Goal: Information Seeking & Learning: Learn about a topic

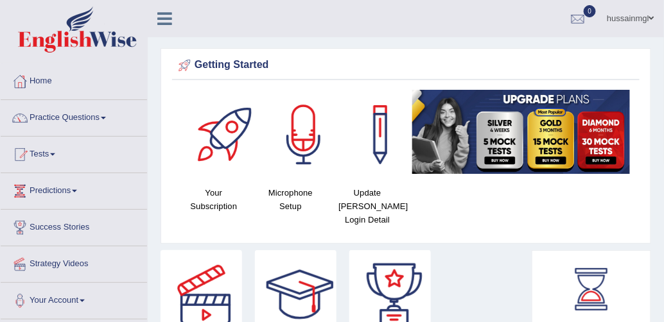
click at [105, 117] on span at bounding box center [103, 118] width 5 height 3
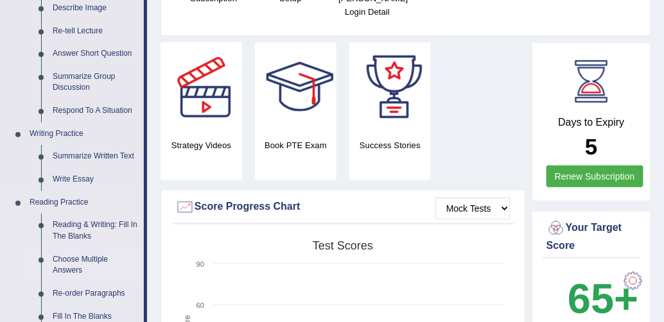
scroll to position [259, 0]
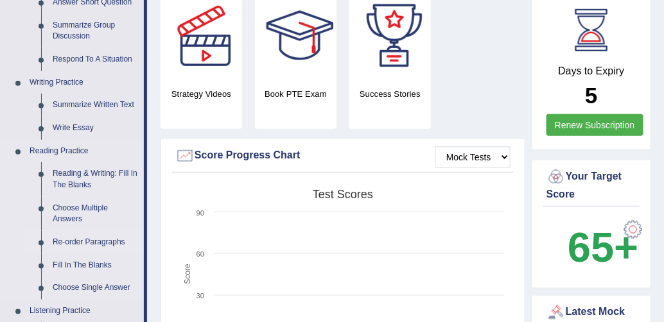
click at [92, 246] on link "Re-order Paragraphs" at bounding box center [95, 242] width 97 height 23
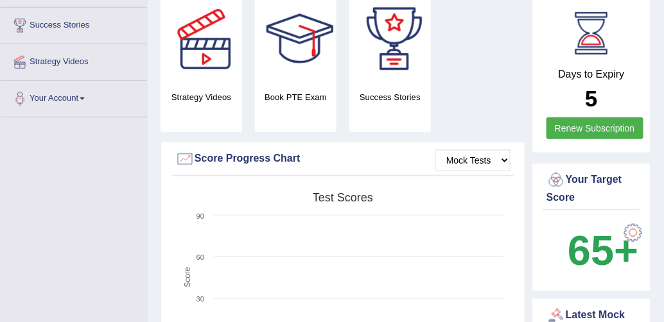
scroll to position [370, 0]
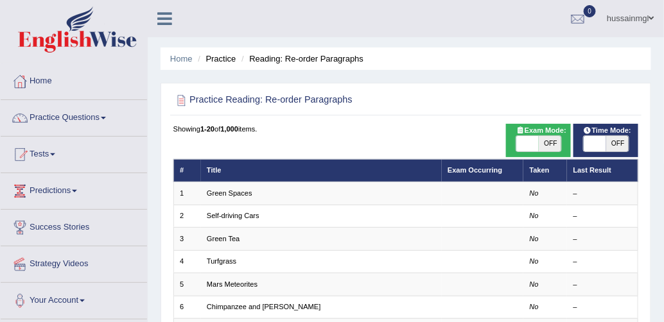
click at [555, 145] on span "OFF" at bounding box center [550, 143] width 22 height 15
checkbox input "true"
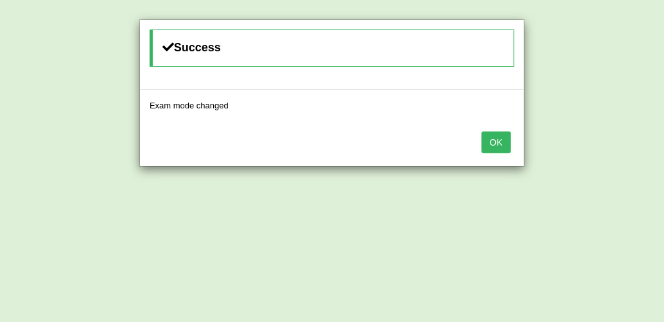
click at [500, 149] on button "OK" at bounding box center [496, 143] width 30 height 22
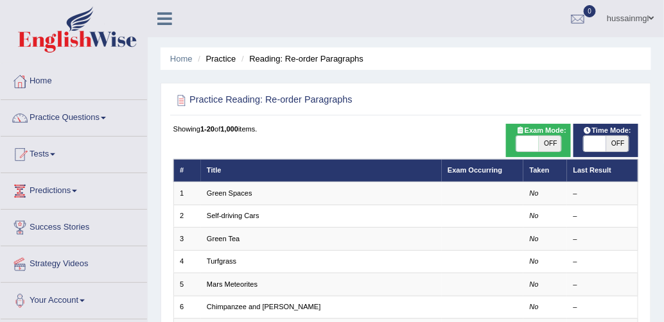
click at [548, 146] on span "OFF" at bounding box center [550, 143] width 22 height 15
checkbox input "true"
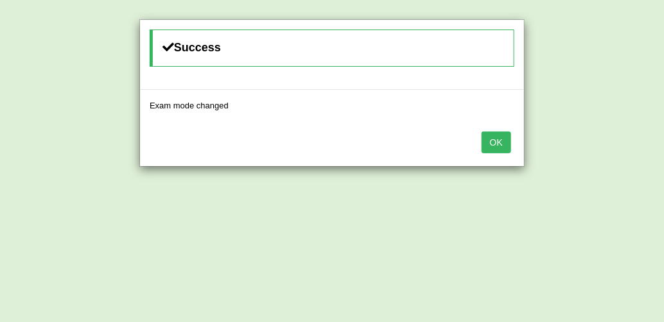
click at [485, 141] on button "OK" at bounding box center [496, 143] width 30 height 22
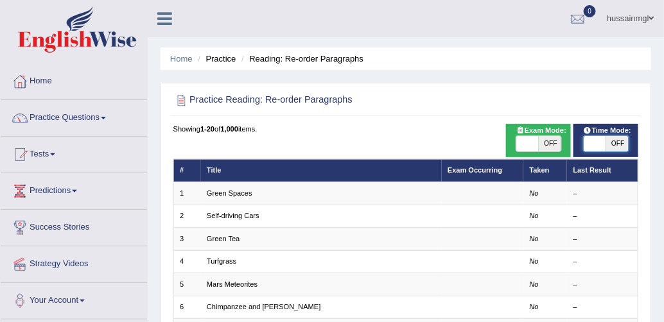
click at [600, 145] on span at bounding box center [595, 143] width 22 height 15
checkbox input "true"
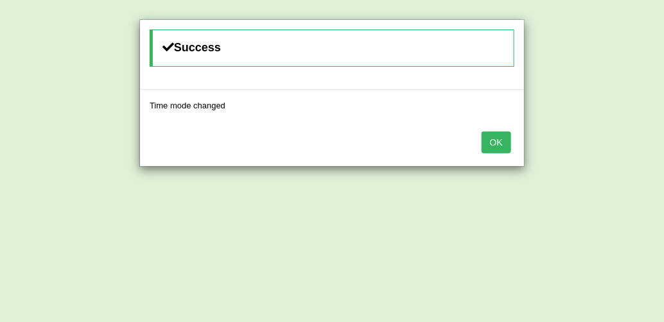
click at [481, 139] on div "OK" at bounding box center [332, 143] width 384 height 45
click at [498, 143] on button "OK" at bounding box center [496, 143] width 30 height 22
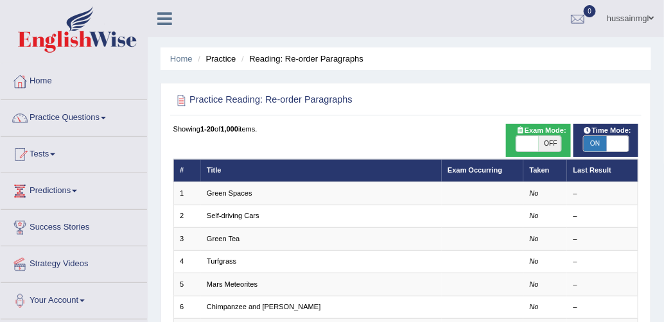
click at [553, 142] on span "OFF" at bounding box center [550, 143] width 22 height 15
checkbox input "true"
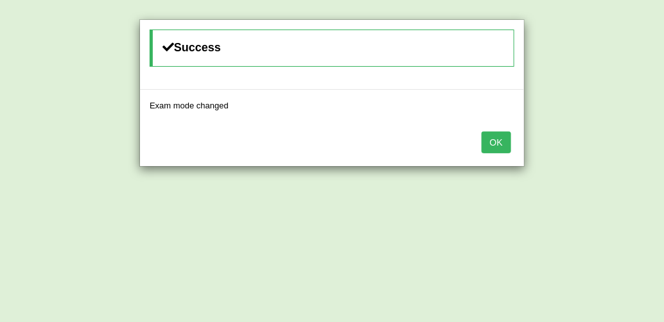
click at [502, 152] on div "OK" at bounding box center [332, 143] width 384 height 45
click at [507, 146] on button "OK" at bounding box center [496, 143] width 30 height 22
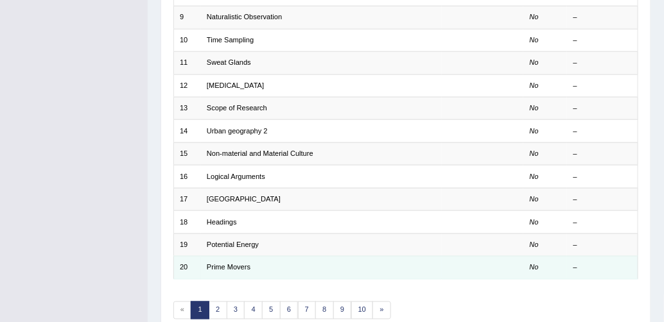
scroll to position [417, 0]
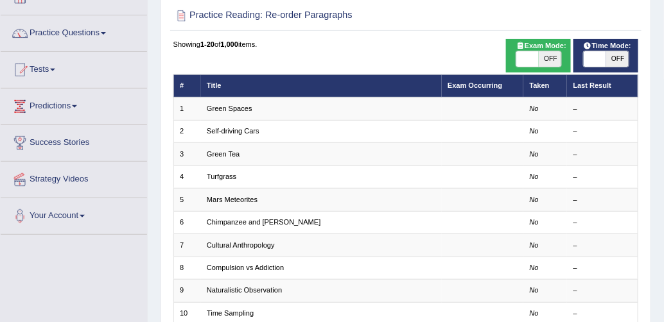
scroll to position [0, 0]
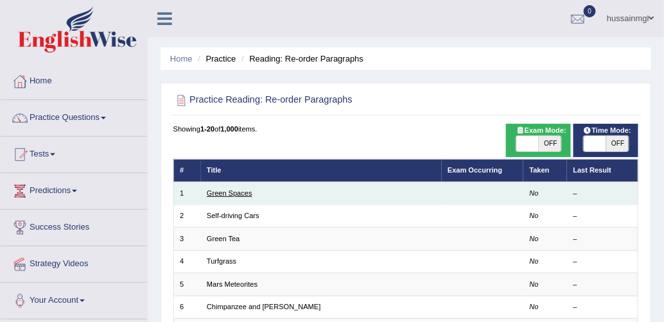
click at [234, 193] on link "Green Spaces" at bounding box center [230, 193] width 46 height 8
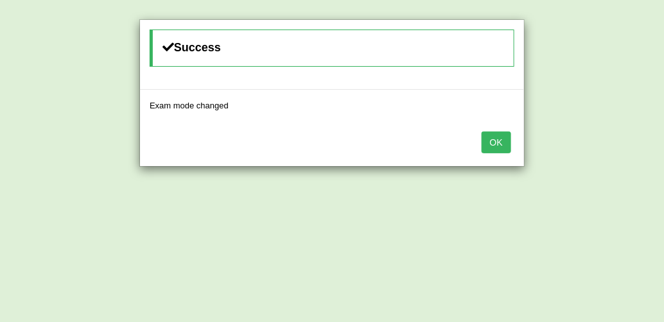
click at [493, 142] on button "OK" at bounding box center [496, 143] width 30 height 22
click at [498, 136] on button "OK" at bounding box center [496, 143] width 30 height 22
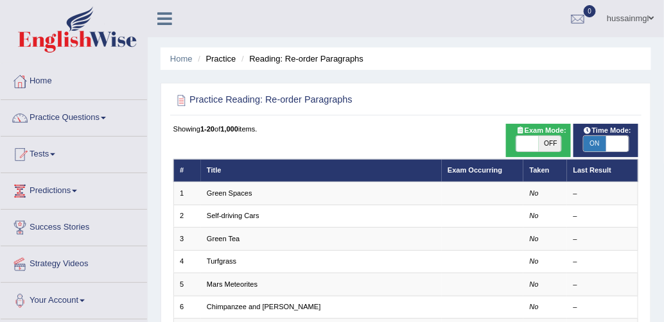
click at [551, 145] on span "OFF" at bounding box center [550, 143] width 22 height 15
checkbox input "true"
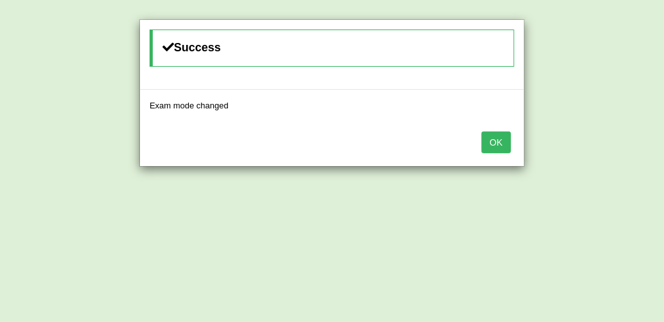
click at [499, 144] on button "OK" at bounding box center [496, 143] width 30 height 22
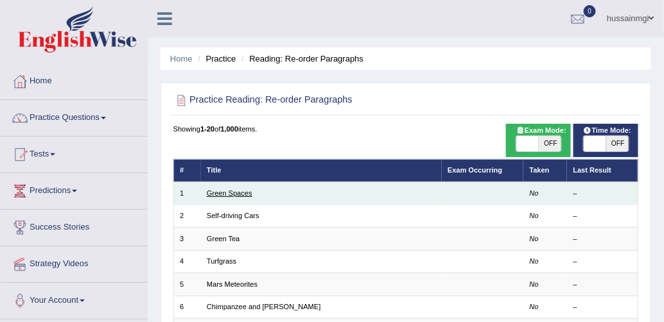
click at [233, 193] on link "Green Spaces" at bounding box center [230, 193] width 46 height 8
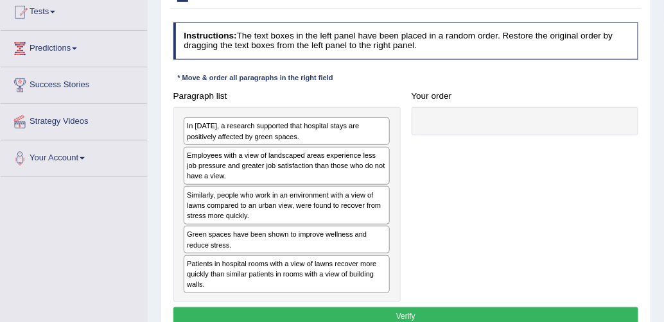
scroll to position [154, 0]
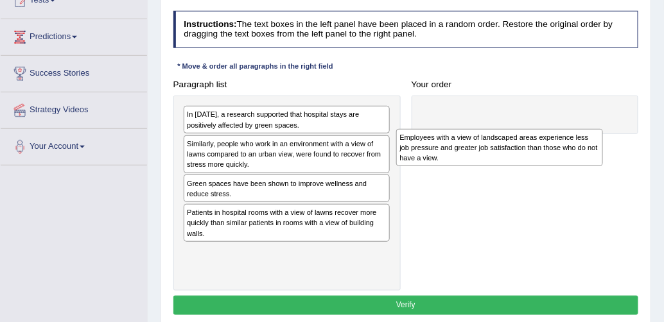
drag, startPoint x: 261, startPoint y: 148, endPoint x: 535, endPoint y: 107, distance: 277.9
click at [535, 129] on div "Employees with a view of landscaped areas experience less job pressure and grea…" at bounding box center [499, 148] width 207 height 38
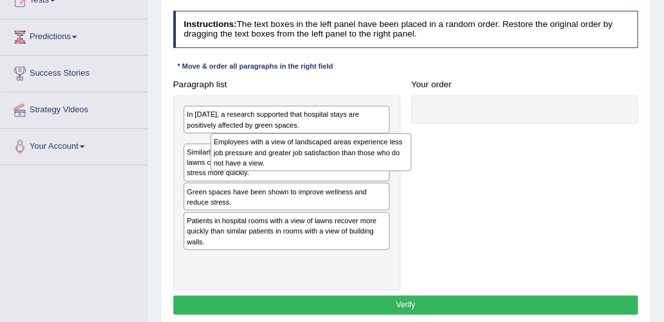
drag, startPoint x: 488, startPoint y: 134, endPoint x: 239, endPoint y: 160, distance: 250.5
click at [240, 160] on div "Employees with a view of landscaped areas experience less job pressure and grea…" at bounding box center [312, 153] width 202 height 38
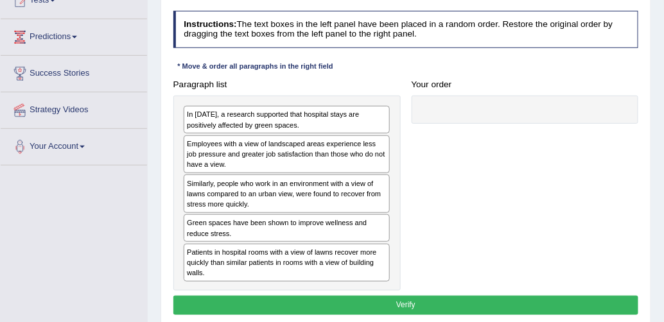
click at [249, 136] on div "Employees with a view of landscaped areas experience less job pressure and grea…" at bounding box center [287, 154] width 206 height 38
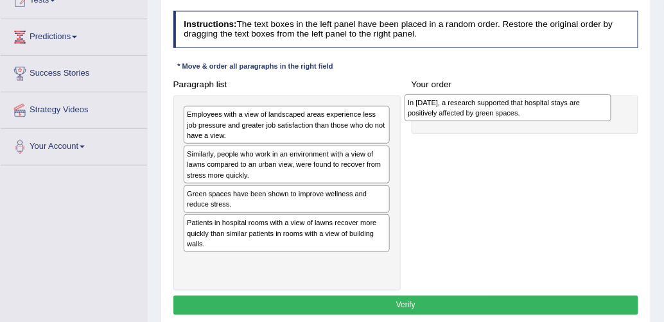
drag, startPoint x: 249, startPoint y: 126, endPoint x: 509, endPoint y: 111, distance: 260.4
click at [509, 111] on div "In 2002, a research supported that hospital stays are positively affected by gr…" at bounding box center [507, 108] width 207 height 28
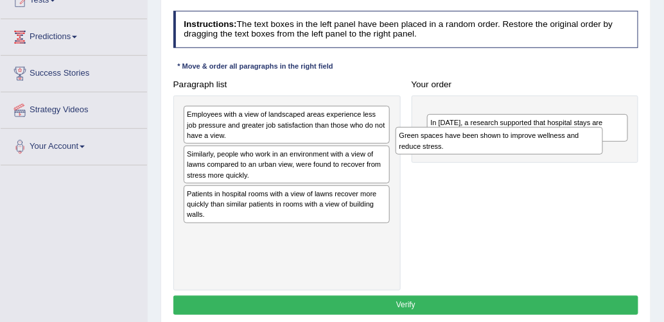
drag, startPoint x: 263, startPoint y: 197, endPoint x: 512, endPoint y: 129, distance: 258.8
click at [512, 129] on div "Green spaces have been shown to improve wellness and reduce stress." at bounding box center [498, 141] width 207 height 28
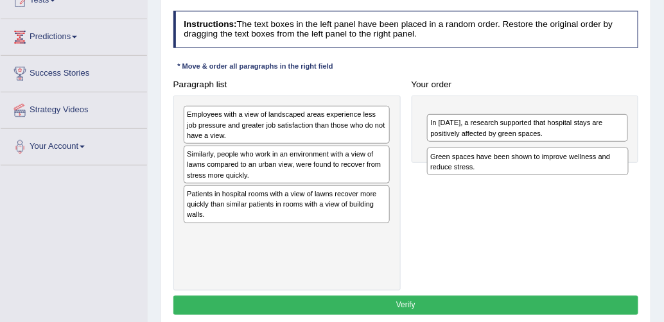
drag, startPoint x: 485, startPoint y: 122, endPoint x: 477, endPoint y: 164, distance: 42.6
click at [477, 164] on div "Green spaces have been shown to improve wellness and reduce stress." at bounding box center [528, 162] width 202 height 28
drag, startPoint x: 469, startPoint y: 128, endPoint x: 456, endPoint y: 166, distance: 39.8
click at [458, 168] on div "Green spaces have been shown to improve wellness and reduce stress." at bounding box center [525, 164] width 202 height 28
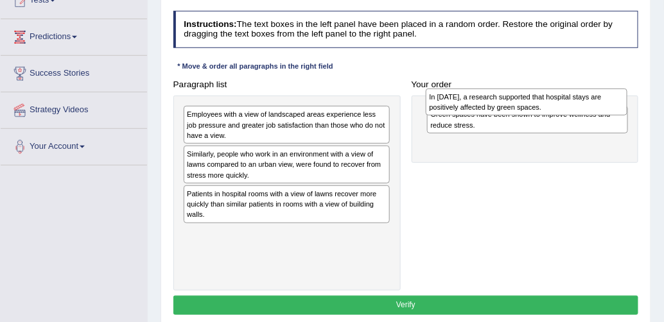
drag, startPoint x: 451, startPoint y: 150, endPoint x: 446, endPoint y: 98, distance: 51.6
click at [446, 98] on div "In 2002, a research supported that hospital stays are positively affected by gr…" at bounding box center [527, 103] width 202 height 28
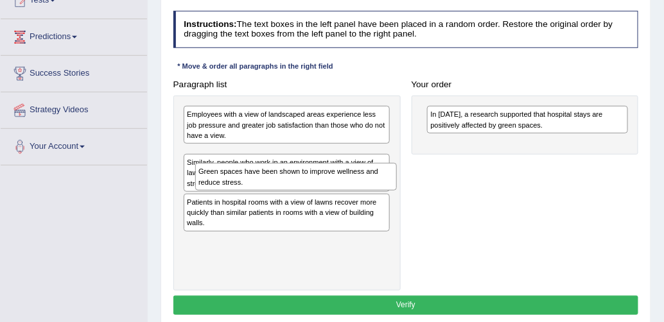
drag, startPoint x: 447, startPoint y: 110, endPoint x: 173, endPoint y: 174, distance: 281.5
click at [173, 174] on div "Paragraph list Employees with a view of landscaped areas experience less job pr…" at bounding box center [406, 183] width 476 height 216
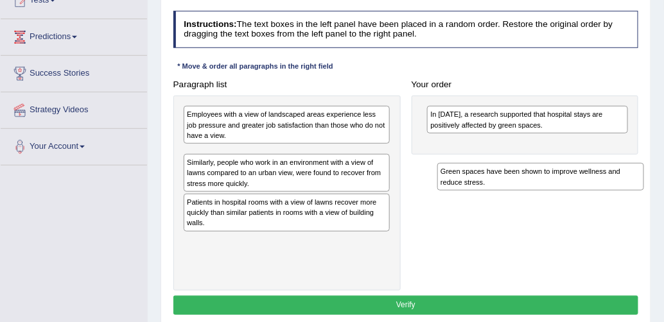
drag, startPoint x: 207, startPoint y: 160, endPoint x: 506, endPoint y: 183, distance: 300.7
click at [506, 183] on div "Green spaces have been shown to improve wellness and reduce stress." at bounding box center [540, 177] width 207 height 28
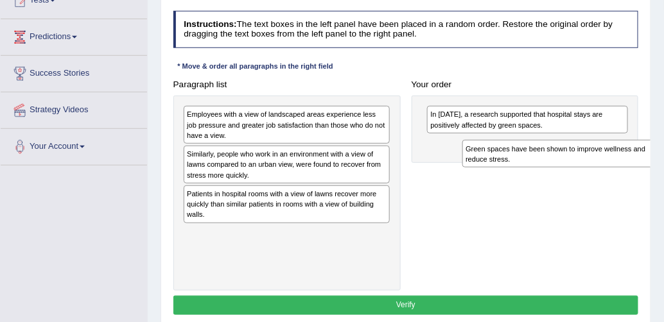
drag, startPoint x: 221, startPoint y: 159, endPoint x: 541, endPoint y: 154, distance: 319.7
click at [541, 154] on div "Green spaces have been shown to improve wellness and reduce stress." at bounding box center [565, 154] width 207 height 28
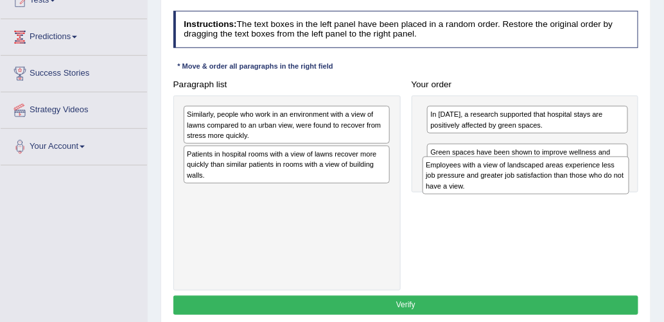
drag, startPoint x: 218, startPoint y: 126, endPoint x: 499, endPoint y: 186, distance: 287.4
click at [499, 186] on div "Employees with a view of landscaped areas experience less job pressure and grea…" at bounding box center [525, 176] width 207 height 38
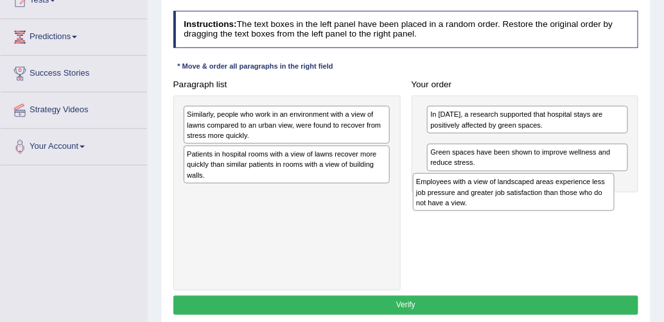
drag, startPoint x: 474, startPoint y: 155, endPoint x: 458, endPoint y: 201, distance: 48.5
click at [458, 201] on div "Employees with a view of landscaped areas experience less job pressure and grea…" at bounding box center [514, 192] width 202 height 38
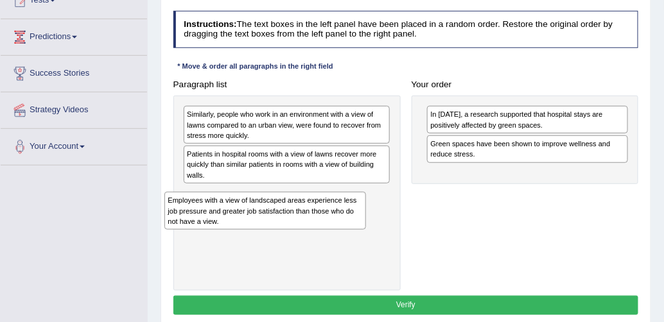
drag, startPoint x: 323, startPoint y: 203, endPoint x: 147, endPoint y: 229, distance: 177.7
click at [134, 223] on div "Toggle navigation Home Practice Questions Speaking Practice Read Aloud Repeat S…" at bounding box center [332, 180] width 664 height 668
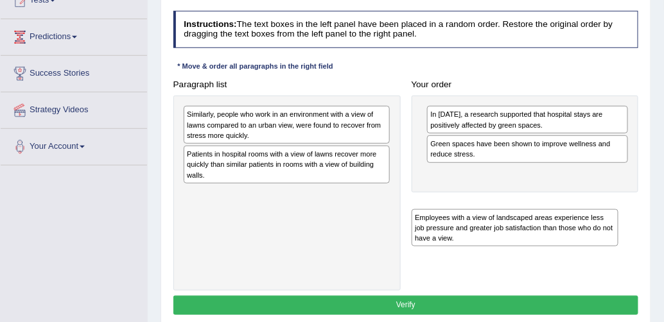
drag, startPoint x: 204, startPoint y: 214, endPoint x: 485, endPoint y: 220, distance: 280.6
click at [484, 220] on div "Employees with a view of landscaped areas experience less job pressure and grea…" at bounding box center [514, 228] width 207 height 38
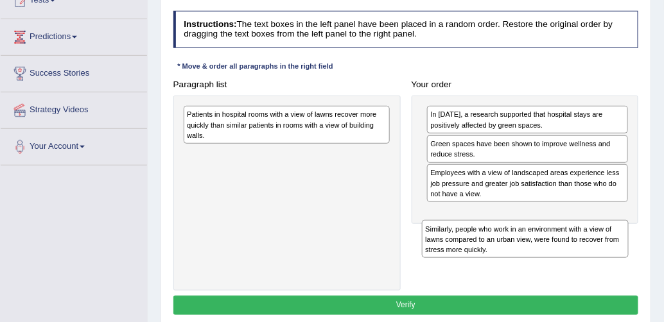
drag, startPoint x: 233, startPoint y: 127, endPoint x: 514, endPoint y: 262, distance: 311.2
click at [514, 262] on div "Paragraph list Similarly, people who work in an environment with a view of lawn…" at bounding box center [406, 183] width 476 height 216
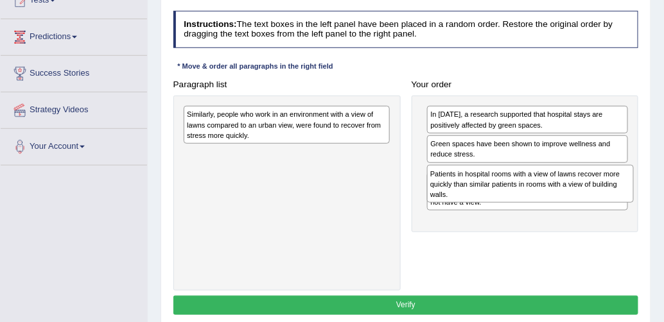
drag, startPoint x: 265, startPoint y: 121, endPoint x: 551, endPoint y: 190, distance: 294.0
click at [551, 190] on div "Patients in hospital rooms with a view of lawns recover more quickly than simil…" at bounding box center [530, 184] width 207 height 38
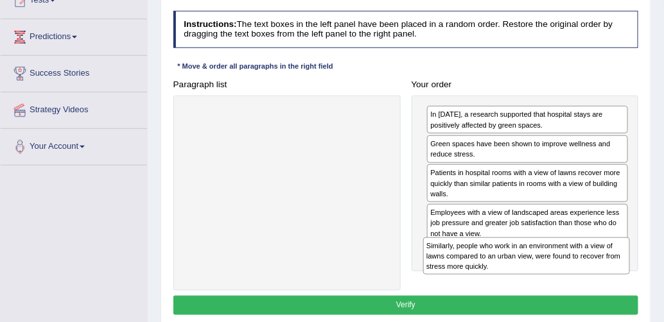
drag, startPoint x: 245, startPoint y: 128, endPoint x: 524, endPoint y: 284, distance: 320.1
click at [524, 284] on div "Paragraph list Similarly, people who work in an environment with a view of lawn…" at bounding box center [406, 183] width 476 height 216
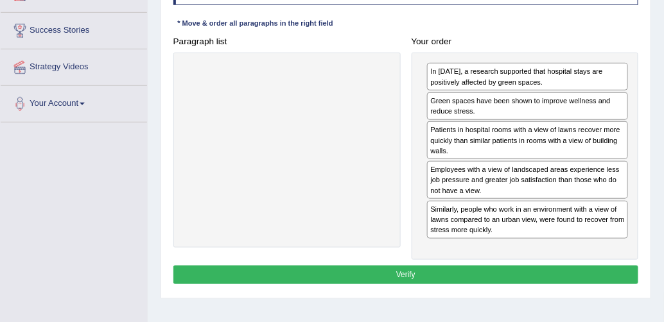
scroll to position [198, 0]
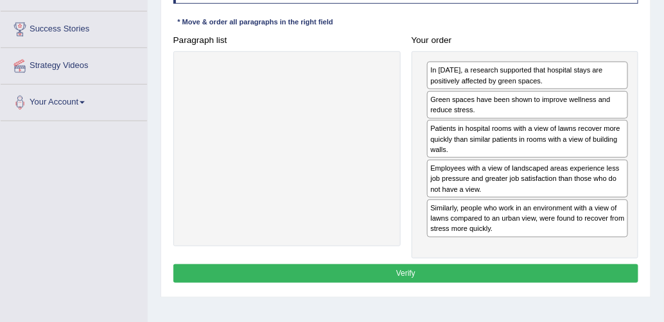
click at [418, 275] on button "Verify" at bounding box center [405, 273] width 465 height 19
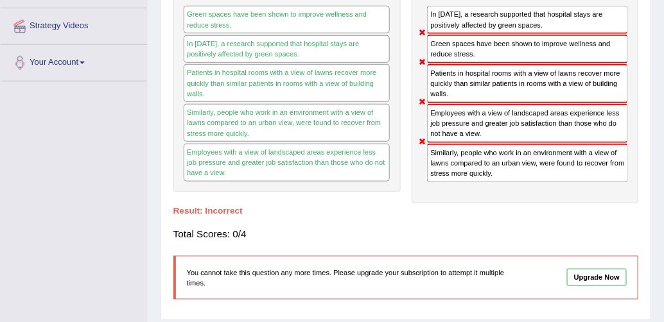
scroll to position [237, 0]
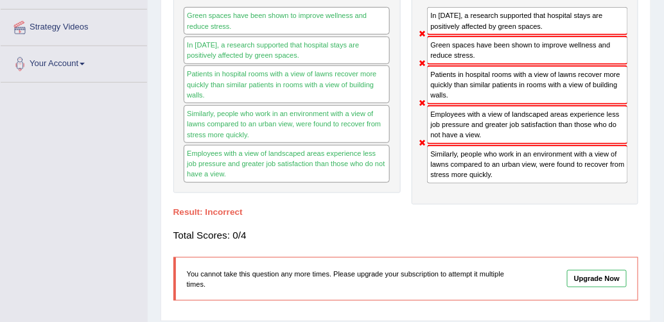
drag, startPoint x: 62, startPoint y: 249, endPoint x: 78, endPoint y: 261, distance: 19.8
click at [78, 261] on div "Toggle navigation Home Practice Questions Speaking Practice Read Aloud Repeat S…" at bounding box center [332, 97] width 664 height 668
drag, startPoint x: 72, startPoint y: 263, endPoint x: 88, endPoint y: 235, distance: 31.9
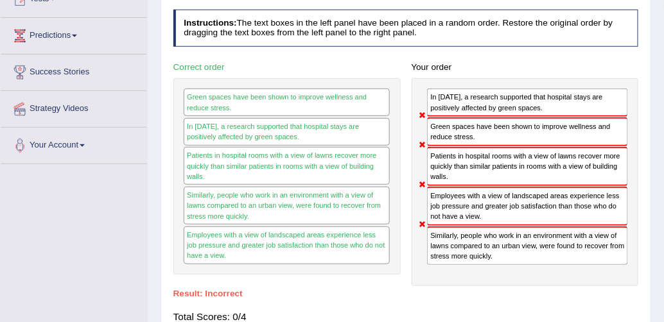
drag, startPoint x: 89, startPoint y: 235, endPoint x: 80, endPoint y: 226, distance: 12.3
click at [88, 234] on div "Toggle navigation Home Practice Questions Speaking Practice Read Aloud Repeat S…" at bounding box center [332, 179] width 664 height 668
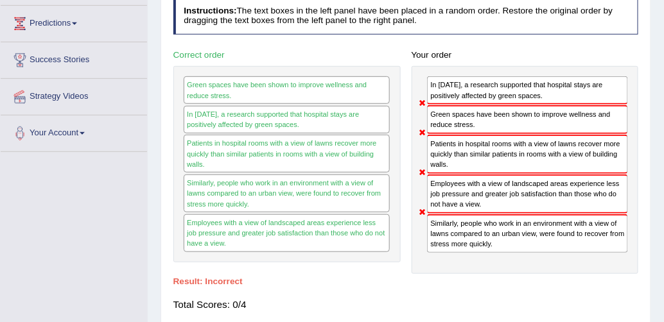
drag, startPoint x: 82, startPoint y: 236, endPoint x: 71, endPoint y: 245, distance: 15.0
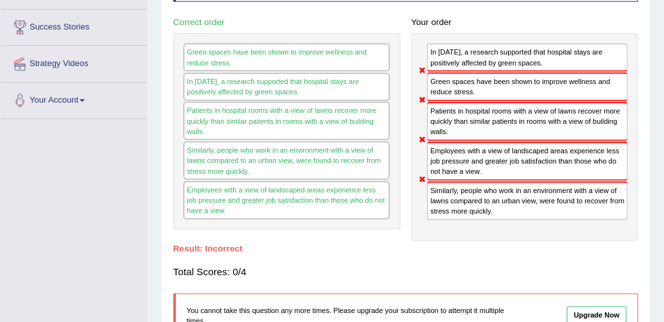
scroll to position [198, 0]
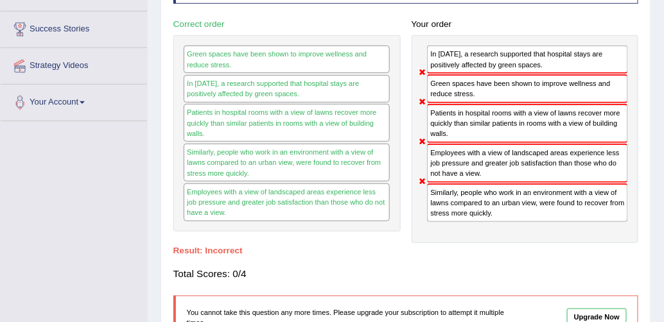
click at [79, 267] on div "Toggle navigation Home Practice Questions Speaking Practice Read Aloud Repeat S…" at bounding box center [332, 136] width 664 height 668
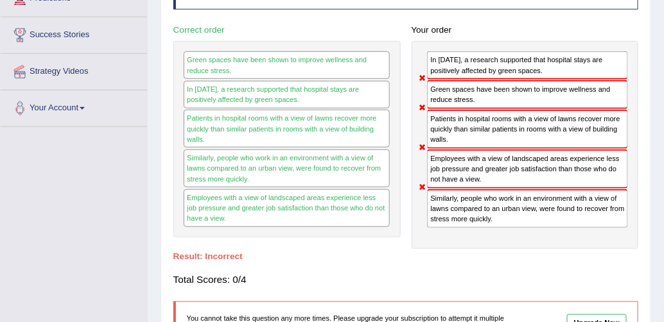
click at [110, 209] on div "Toggle navigation Home Practice Questions Speaking Practice Read Aloud Repeat S…" at bounding box center [332, 141] width 664 height 668
drag, startPoint x: 160, startPoint y: 322, endPoint x: 304, endPoint y: 320, distance: 143.8
click at [341, 322] on div "Toggle navigation Home Practice Questions Speaking Practice Read Aloud Repeat S…" at bounding box center [332, 141] width 664 height 668
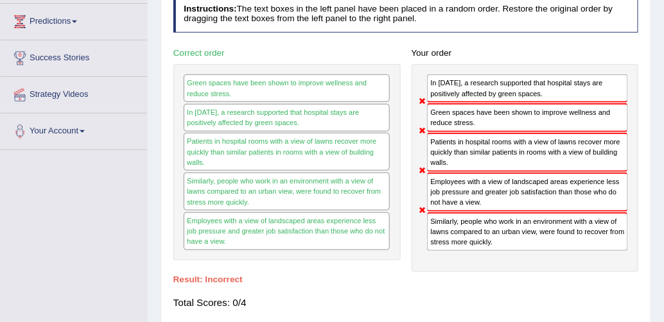
scroll to position [146, 0]
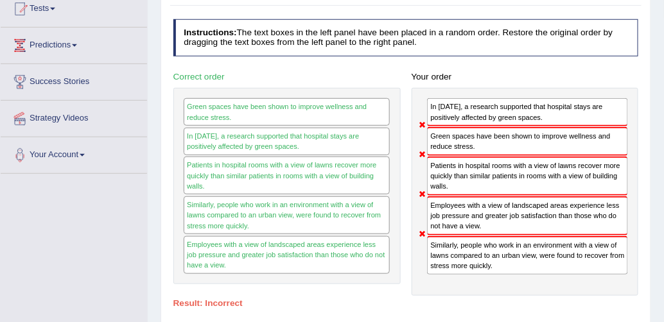
drag, startPoint x: 261, startPoint y: 136, endPoint x: 86, endPoint y: 203, distance: 186.9
click at [234, 135] on div "In 2002, a research supported that hospital stays are positively affected by gr…" at bounding box center [287, 142] width 206 height 28
click at [83, 206] on div "Toggle navigation Home Practice Questions Speaking Practice Read Aloud Repeat S…" at bounding box center [332, 188] width 664 height 668
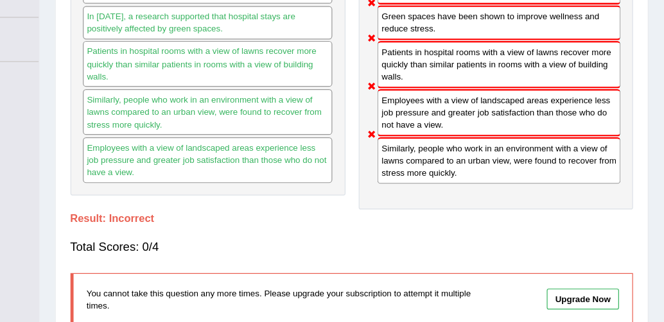
scroll to position [78, 0]
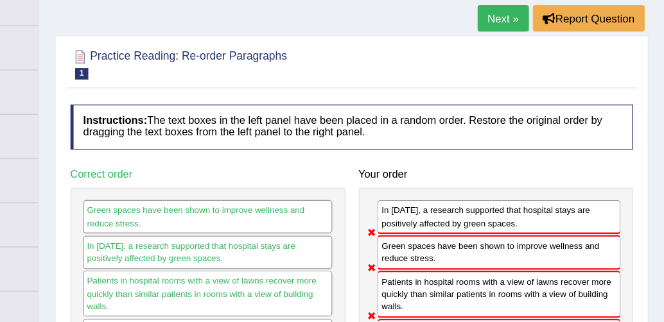
click at [527, 17] on link "Next »" at bounding box center [531, 15] width 42 height 22
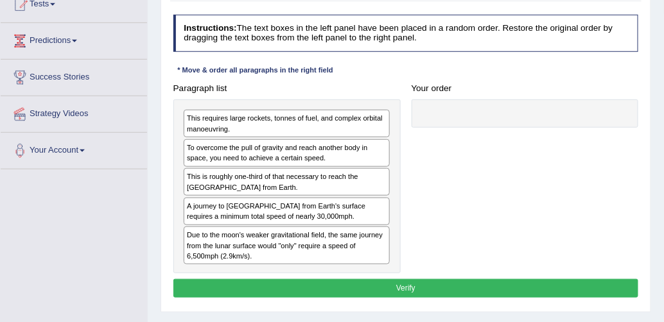
scroll to position [151, 0]
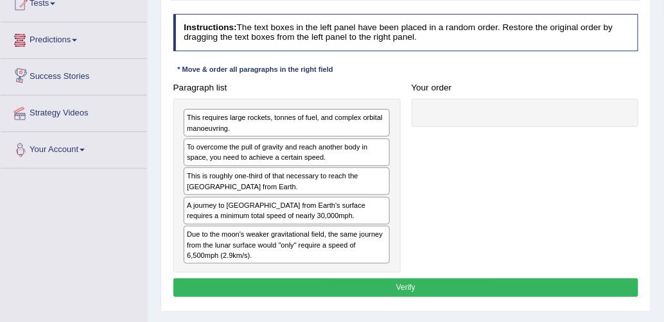
click at [165, 208] on div "Practice Reading: Re-order Paragraphs 2 Mars From Earth Instructions: The text …" at bounding box center [405, 134] width 490 height 355
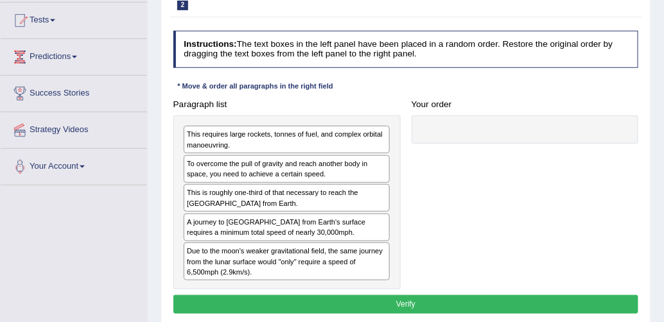
scroll to position [135, 0]
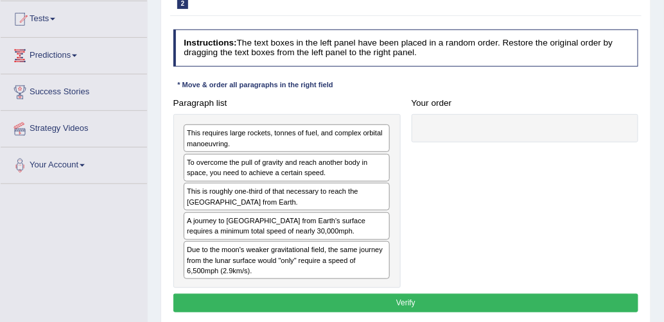
drag, startPoint x: 225, startPoint y: 103, endPoint x: 171, endPoint y: 96, distance: 53.7
click at [171, 97] on div "Paragraph list This requires large rockets, tonnes of fuel, and complex orbital…" at bounding box center [287, 191] width 238 height 195
drag, startPoint x: 177, startPoint y: 74, endPoint x: 37, endPoint y: 0, distance: 158.8
click at [23, 12] on div "Toggle navigation Home Practice Questions Speaking Practice Read Aloud Repeat S…" at bounding box center [332, 199] width 664 height 668
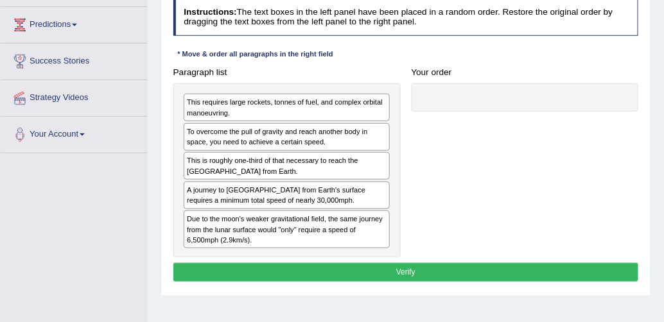
scroll to position [166, 0]
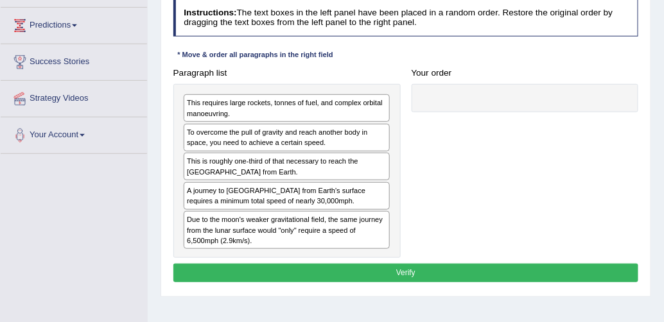
drag, startPoint x: 327, startPoint y: 57, endPoint x: 158, endPoint y: 48, distance: 169.1
click at [158, 49] on div "Home Practice Reading: Re-order Paragraphs Mars From Earth Next » Report Questi…" at bounding box center [406, 155] width 516 height 642
drag, startPoint x: 163, startPoint y: 49, endPoint x: 143, endPoint y: 223, distance: 174.5
click at [143, 227] on div "Toggle navigation Home Practice Questions Speaking Practice Read Aloud Repeat S…" at bounding box center [332, 168] width 664 height 668
drag, startPoint x: 179, startPoint y: 93, endPoint x: 383, endPoint y: 242, distance: 252.2
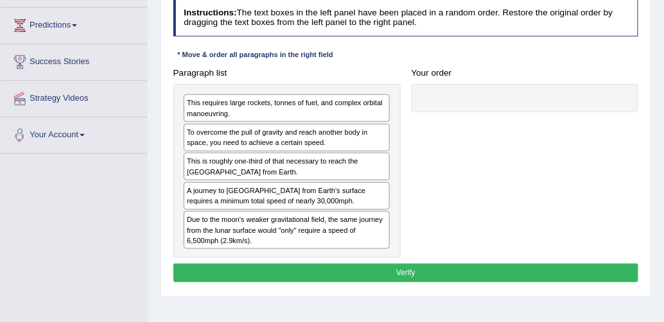
click at [383, 242] on div "This requires large rockets, tonnes of fuel, and complex orbital manoeuvring. T…" at bounding box center [286, 171] width 227 height 175
drag, startPoint x: 421, startPoint y: 99, endPoint x: 444, endPoint y: 132, distance: 39.7
click at [443, 133] on div "Paragraph list This requires large rockets, tonnes of fuel, and complex orbital…" at bounding box center [406, 161] width 476 height 195
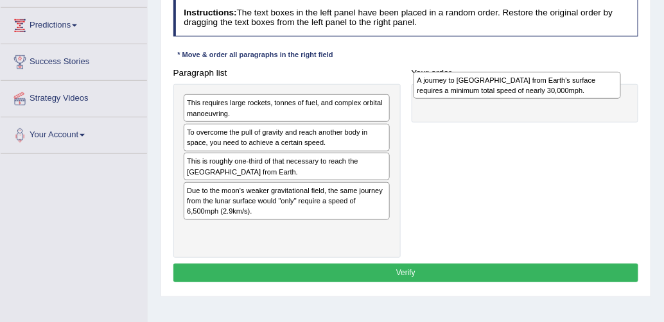
drag, startPoint x: 252, startPoint y: 202, endPoint x: 523, endPoint y: 73, distance: 299.8
click at [523, 73] on div "A journey to Mars from Earth's surface requires a minimum total speed of nearly…" at bounding box center [516, 86] width 207 height 28
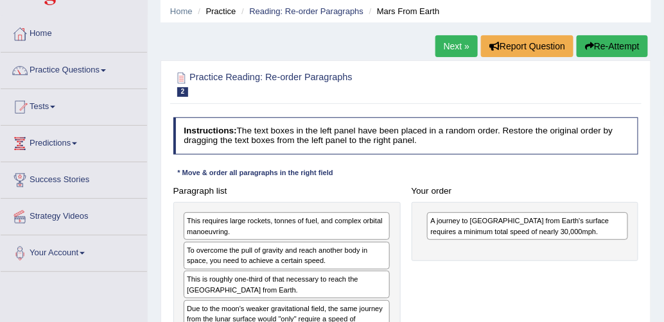
scroll to position [55, 0]
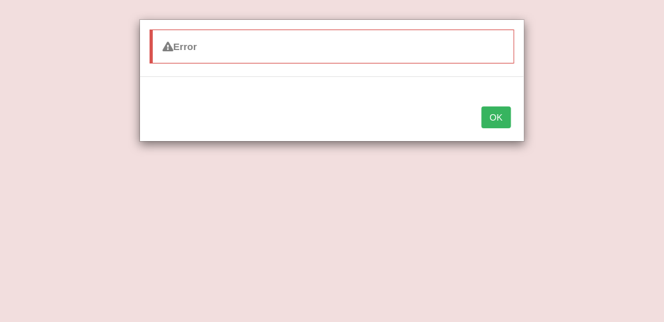
click at [514, 128] on div "OK" at bounding box center [332, 118] width 384 height 45
click at [507, 128] on div "OK" at bounding box center [332, 118] width 384 height 45
click at [505, 125] on button "OK" at bounding box center [496, 118] width 30 height 22
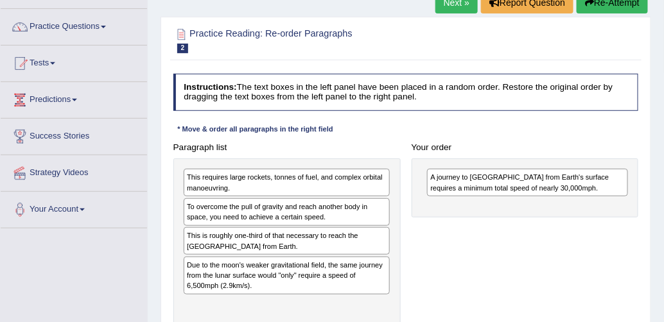
scroll to position [96, 0]
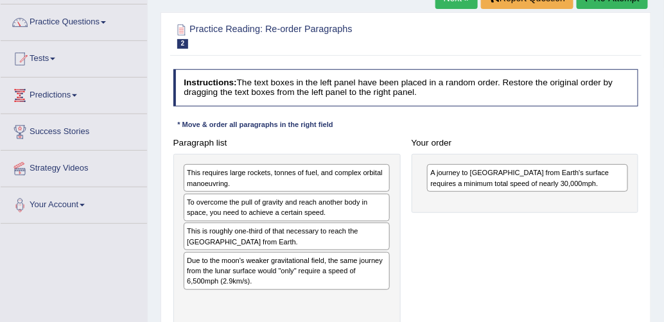
click at [458, 236] on div "Paragraph list This requires large rockets, tonnes of fuel, and complex orbital…" at bounding box center [406, 231] width 476 height 195
drag, startPoint x: 180, startPoint y: 156, endPoint x: 413, endPoint y: 290, distance: 269.4
click at [411, 291] on div "Paragraph list This requires large rockets, tonnes of fuel, and complex orbital…" at bounding box center [406, 231] width 476 height 195
drag, startPoint x: 416, startPoint y: 289, endPoint x: 182, endPoint y: 191, distance: 253.5
click at [189, 196] on div "Paragraph list This requires large rockets, tonnes of fuel, and complex orbital…" at bounding box center [406, 231] width 476 height 195
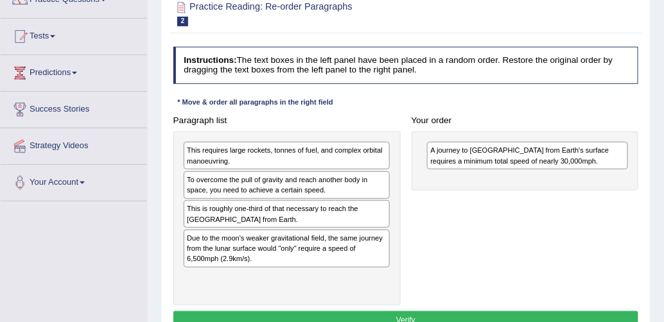
scroll to position [128, 0]
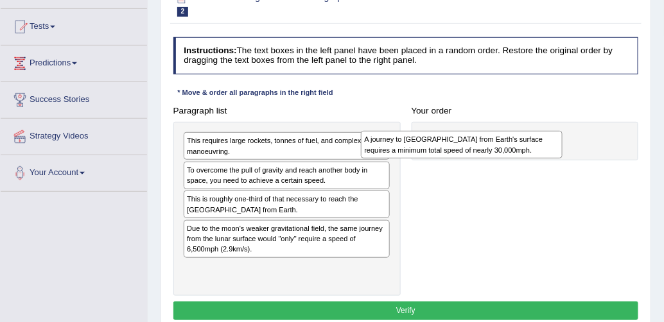
drag, startPoint x: 538, startPoint y: 151, endPoint x: 492, endPoint y: 142, distance: 46.5
click at [492, 142] on div "A journey to Mars from Earth's surface requires a minimum total speed of nearly…" at bounding box center [462, 145] width 202 height 28
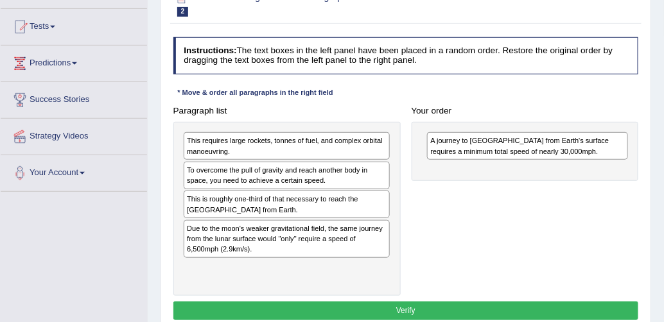
click at [270, 214] on div "This is roughly one-third of that necessary to reach the International Space St…" at bounding box center [287, 205] width 206 height 28
drag, startPoint x: 270, startPoint y: 214, endPoint x: 255, endPoint y: 220, distance: 15.9
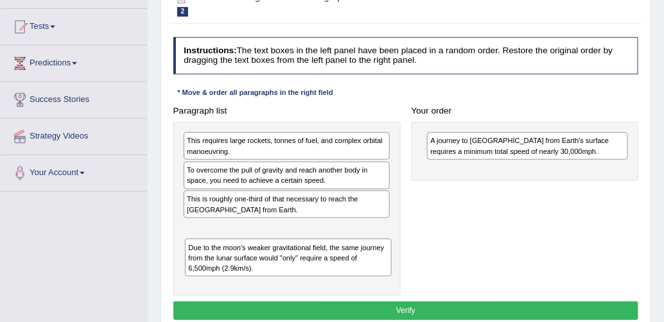
drag, startPoint x: 255, startPoint y: 241, endPoint x: 257, endPoint y: 233, distance: 8.4
click at [257, 239] on div "Due to the moon's weaker gravitational field, the same journey from the lunar s…" at bounding box center [288, 258] width 207 height 38
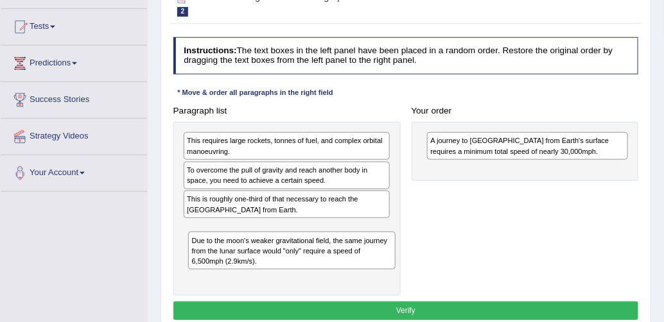
drag, startPoint x: 268, startPoint y: 233, endPoint x: 272, endPoint y: 252, distance: 19.6
click at [272, 255] on div "Due to the moon's weaker gravitational field, the same journey from the lunar s…" at bounding box center [291, 251] width 207 height 38
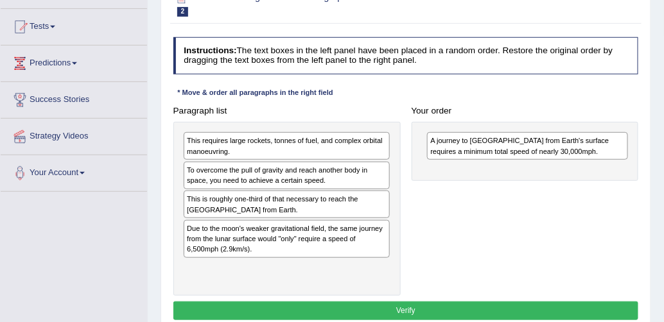
click at [425, 173] on div "A journey to Mars from Earth's surface requires a minimum total speed of nearly…" at bounding box center [524, 152] width 227 height 60
click at [426, 173] on div "A journey to Mars from Earth's surface requires a minimum total speed of nearly…" at bounding box center [524, 152] width 227 height 60
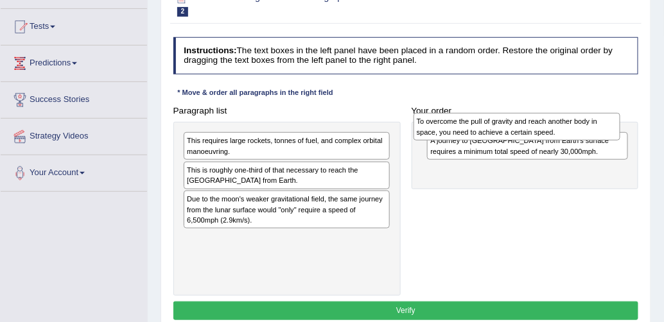
drag, startPoint x: 239, startPoint y: 182, endPoint x: 510, endPoint y: 126, distance: 276.1
click at [510, 126] on div "To overcome the pull of gravity and reach another body in space, you need to ac…" at bounding box center [516, 127] width 207 height 28
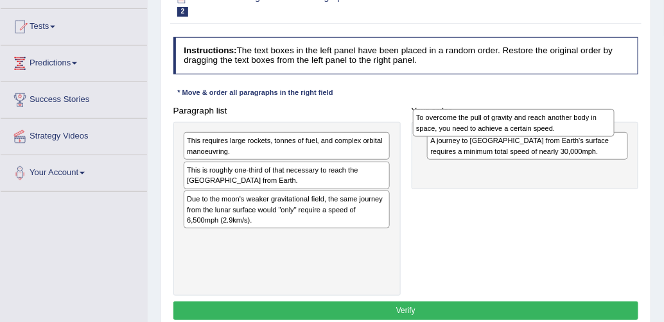
drag, startPoint x: 474, startPoint y: 174, endPoint x: 457, endPoint y: 117, distance: 59.5
click at [457, 112] on div "To overcome the pull of gravity and reach another body in space, you need to ac…" at bounding box center [514, 123] width 202 height 28
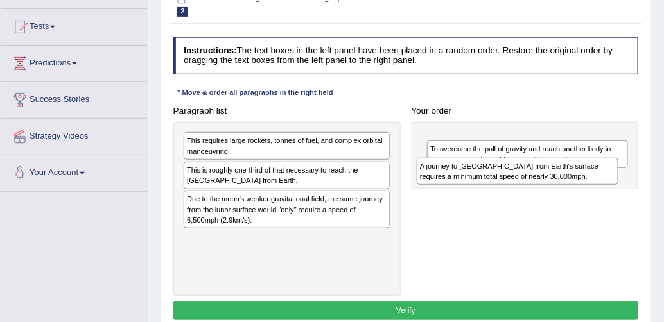
drag, startPoint x: 459, startPoint y: 144, endPoint x: 437, endPoint y: 171, distance: 34.7
click at [438, 169] on div "A journey to Mars from Earth's surface requires a minimum total speed of nearly…" at bounding box center [518, 172] width 202 height 28
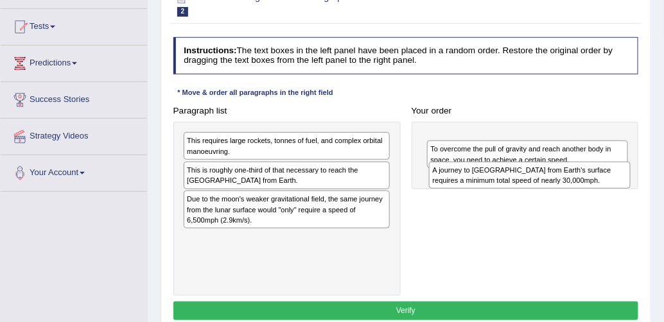
drag, startPoint x: 441, startPoint y: 141, endPoint x: 440, endPoint y: 175, distance: 34.0
click at [441, 175] on div "A journey to Mars from Earth's surface requires a minimum total speed of nearly…" at bounding box center [530, 176] width 202 height 28
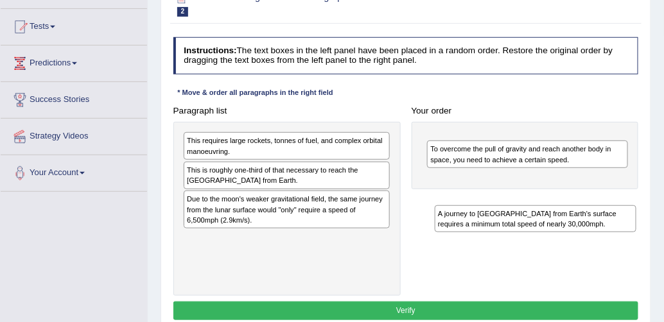
drag, startPoint x: 434, startPoint y: 153, endPoint x: 442, endPoint y: 238, distance: 84.5
click at [442, 238] on div "Paragraph list This requires large rockets, tonnes of fuel, and complex orbital…" at bounding box center [406, 198] width 476 height 195
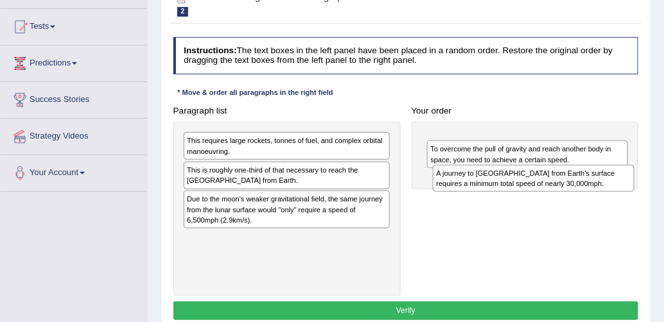
drag, startPoint x: 440, startPoint y: 155, endPoint x: 444, endPoint y: 194, distance: 38.7
click at [444, 193] on div "Paragraph list This requires large rockets, tonnes of fuel, and complex orbital…" at bounding box center [406, 198] width 476 height 195
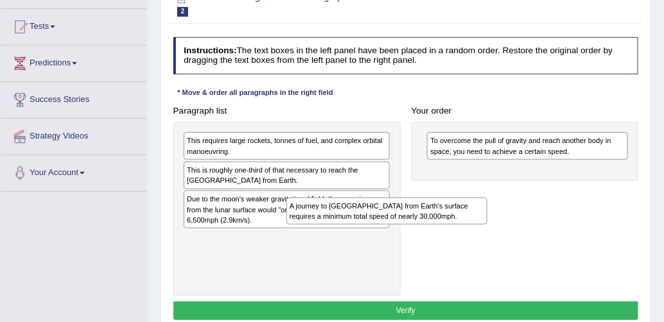
drag, startPoint x: 442, startPoint y: 155, endPoint x: 248, endPoint y: 221, distance: 204.4
click at [248, 221] on div "Paragraph list This requires large rockets, tonnes of fuel, and complex orbital…" at bounding box center [406, 198] width 476 height 195
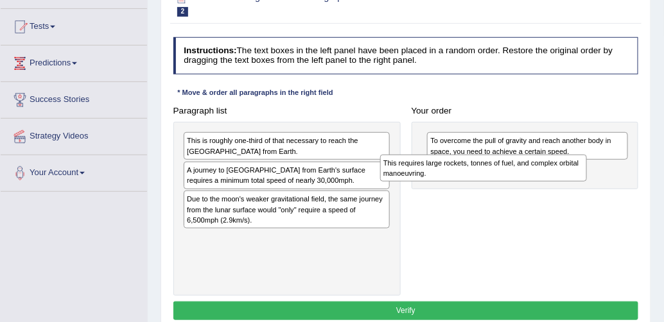
drag, startPoint x: 252, startPoint y: 152, endPoint x: 498, endPoint y: 182, distance: 247.0
click at [498, 182] on div "This requires large rockets, tonnes of fuel, and complex orbital manoeuvring." at bounding box center [483, 169] width 207 height 28
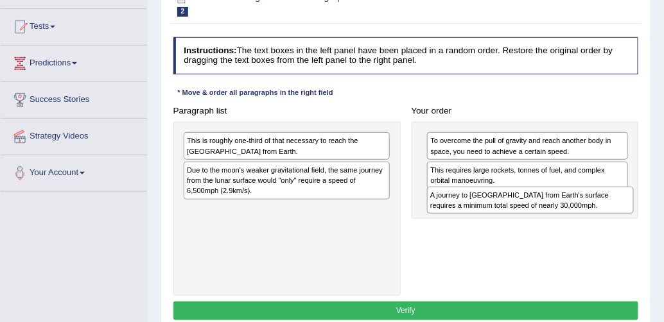
drag, startPoint x: 257, startPoint y: 180, endPoint x: 544, endPoint y: 209, distance: 288.3
click at [544, 209] on div "A journey to Mars from Earth's surface requires a minimum total speed of nearly…" at bounding box center [530, 201] width 207 height 28
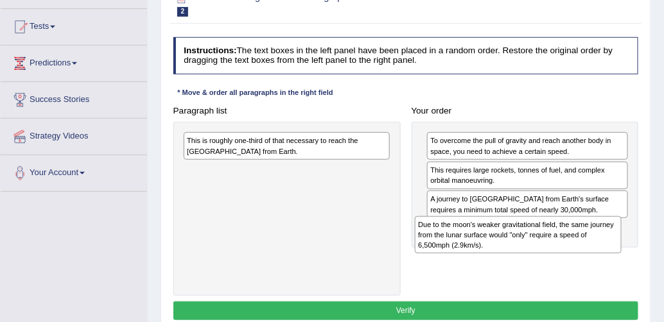
drag, startPoint x: 267, startPoint y: 183, endPoint x: 539, endPoint y: 248, distance: 279.8
click at [539, 248] on div "Due to the moon's weaker gravitational field, the same journey from the lunar s…" at bounding box center [518, 235] width 207 height 38
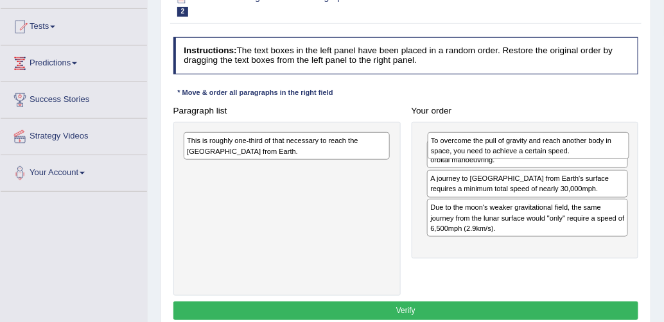
click at [467, 146] on div "To overcome the pull of gravity and reach another body in space, you need to ac…" at bounding box center [529, 146] width 202 height 28
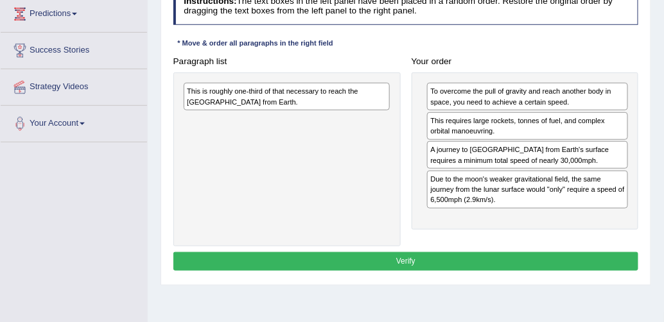
scroll to position [184, 0]
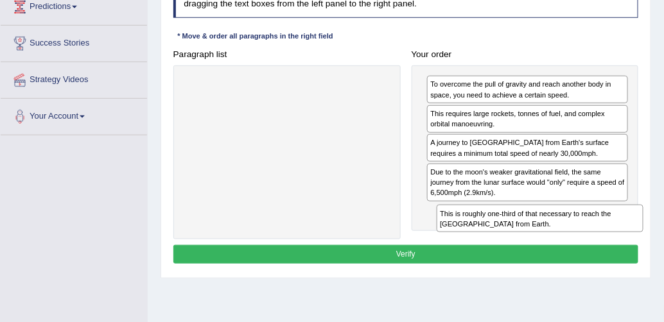
drag, startPoint x: 250, startPoint y: 90, endPoint x: 544, endPoint y: 236, distance: 327.9
click at [543, 238] on div "Paragraph list This is roughly one-third of that necessary to reach the Interna…" at bounding box center [406, 142] width 476 height 195
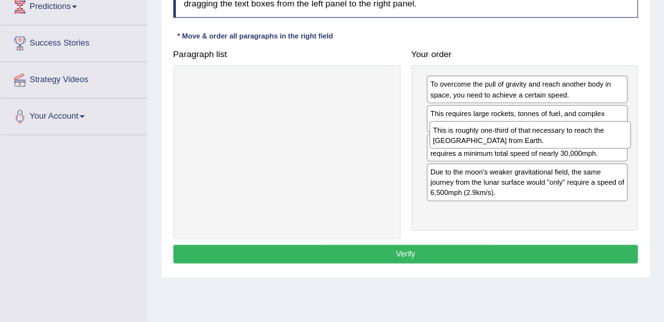
drag, startPoint x: 489, startPoint y: 224, endPoint x: 492, endPoint y: 130, distance: 93.8
click at [492, 130] on div "This is roughly one-third of that necessary to reach the International Space St…" at bounding box center [530, 135] width 202 height 28
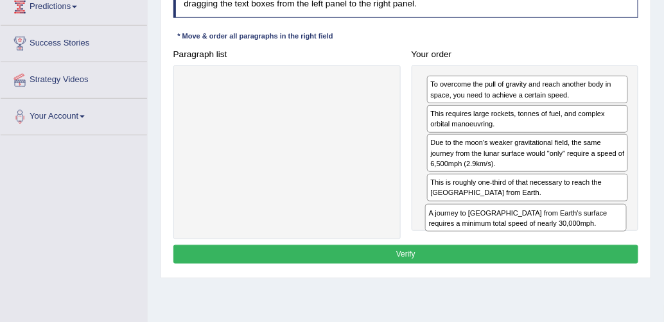
drag, startPoint x: 489, startPoint y: 148, endPoint x: 487, endPoint y: 226, distance: 78.3
click at [487, 227] on div "A journey to Mars from Earth's surface requires a minimum total speed of nearly…" at bounding box center [526, 218] width 202 height 28
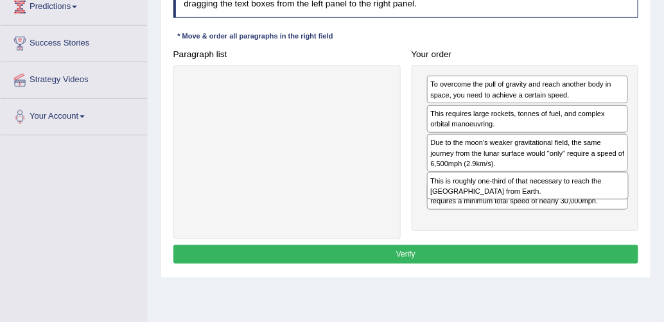
click at [487, 189] on div "This is roughly one-third of that necessary to reach the International Space St…" at bounding box center [528, 186] width 202 height 28
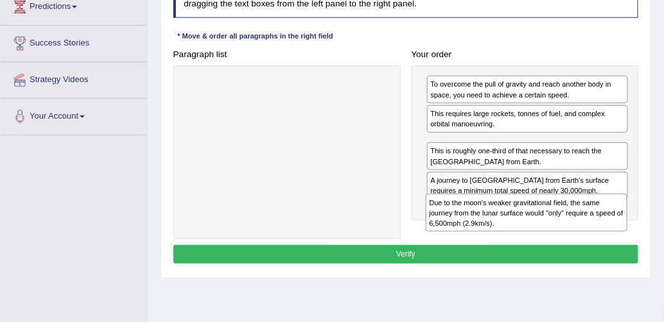
drag, startPoint x: 474, startPoint y: 153, endPoint x: 472, endPoint y: 224, distance: 70.6
click at [472, 224] on div "Due to the moon's weaker gravitational field, the same journey from the lunar s…" at bounding box center [527, 213] width 202 height 38
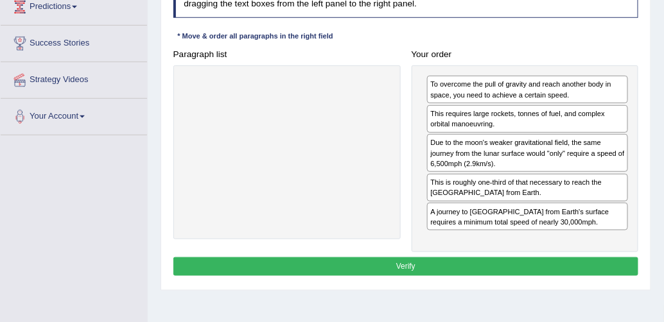
click at [465, 166] on div "Due to the moon's weaker gravitational field, the same journey from the lunar s…" at bounding box center [527, 153] width 201 height 38
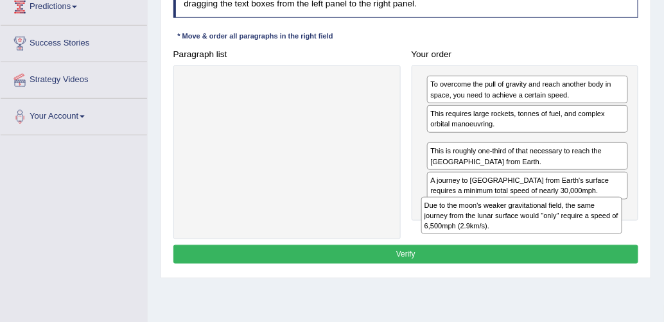
drag, startPoint x: 463, startPoint y: 161, endPoint x: 456, endPoint y: 234, distance: 73.6
click at [456, 234] on div "Paragraph list Correct order To overcome the pull of gravity and reach another …" at bounding box center [406, 142] width 476 height 195
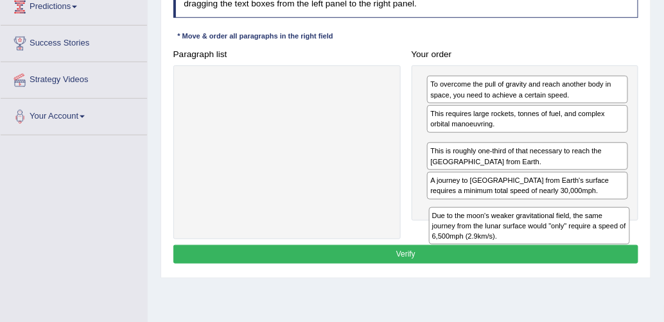
drag, startPoint x: 444, startPoint y: 159, endPoint x: 446, endPoint y: 246, distance: 86.7
click at [446, 246] on div "Instructions: The text boxes in the left panel have been placed in a random ord…" at bounding box center [405, 124] width 471 height 297
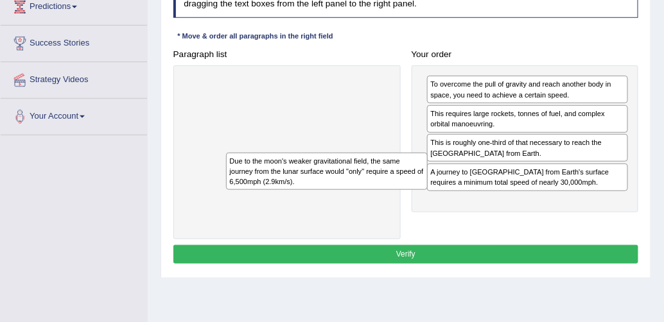
drag, startPoint x: 440, startPoint y: 155, endPoint x: 202, endPoint y: 176, distance: 238.5
click at [202, 176] on div "Paragraph list Correct order To overcome the pull of gravity and reach another …" at bounding box center [406, 142] width 476 height 195
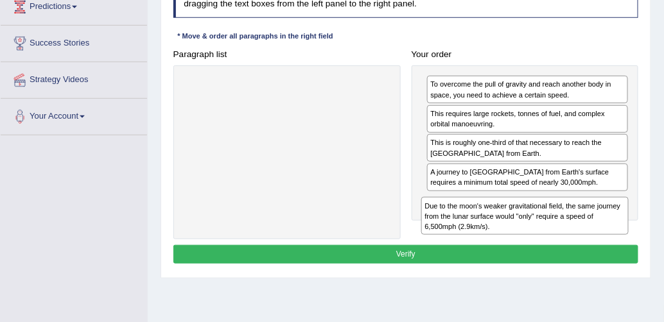
drag, startPoint x: 264, startPoint y: 89, endPoint x: 544, endPoint y: 232, distance: 314.4
click at [544, 232] on div "Due to the moon's weaker gravitational field, the same journey from the lunar s…" at bounding box center [524, 216] width 207 height 38
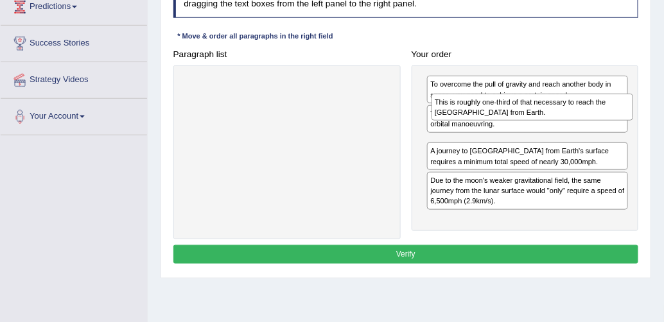
drag, startPoint x: 483, startPoint y: 148, endPoint x: 488, endPoint y: 101, distance: 47.1
click at [488, 101] on div "This is roughly one-third of that necessary to reach the International Space St…" at bounding box center [532, 108] width 202 height 28
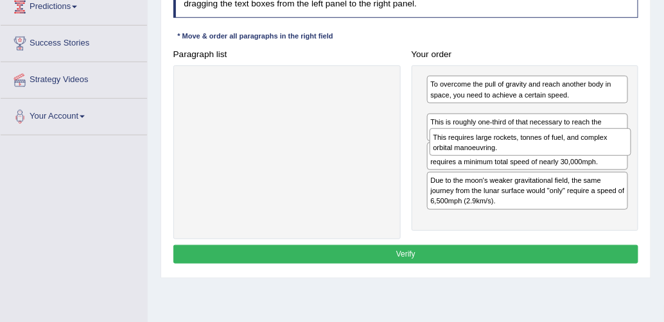
drag, startPoint x: 526, startPoint y: 113, endPoint x: 530, endPoint y: 142, distance: 29.1
click at [530, 142] on div "This requires large rockets, tonnes of fuel, and complex orbital manoeuvring." at bounding box center [530, 142] width 202 height 28
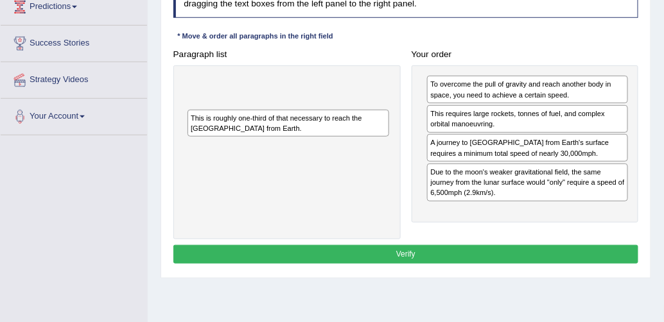
drag, startPoint x: 463, startPoint y: 144, endPoint x: 364, endPoint y: 133, distance: 100.2
click at [182, 115] on div "Paragraph list Correct order To overcome the pull of gravity and reach another …" at bounding box center [406, 142] width 476 height 195
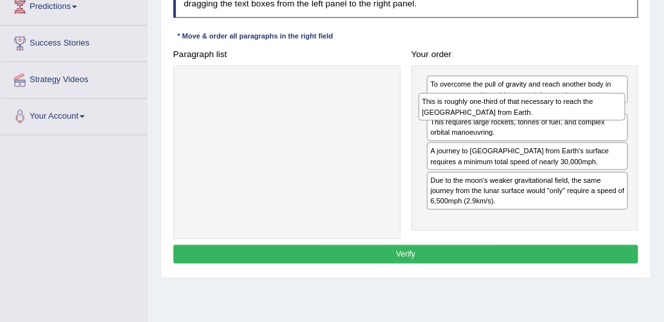
drag, startPoint x: 291, startPoint y: 91, endPoint x: 567, endPoint y: 112, distance: 277.4
click at [567, 112] on div "This is roughly one-third of that necessary to reach the International Space St…" at bounding box center [522, 107] width 207 height 28
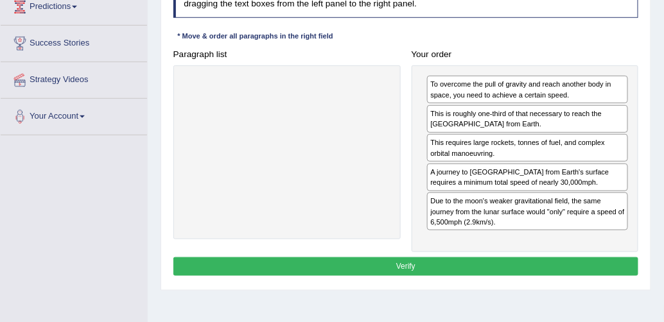
click at [424, 261] on button "Verify" at bounding box center [405, 266] width 465 height 19
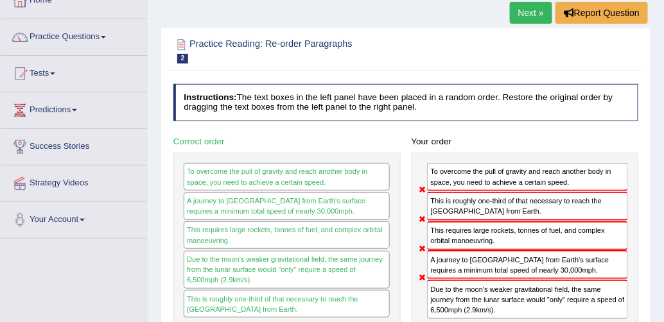
scroll to position [0, 0]
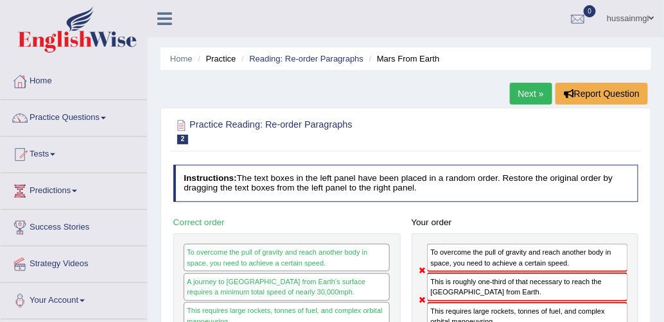
click at [515, 101] on link "Next »" at bounding box center [531, 94] width 42 height 22
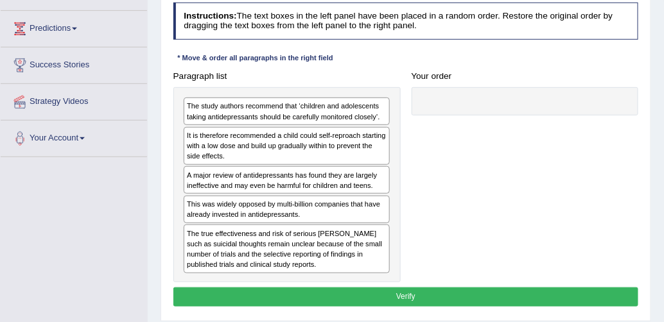
scroll to position [162, 0]
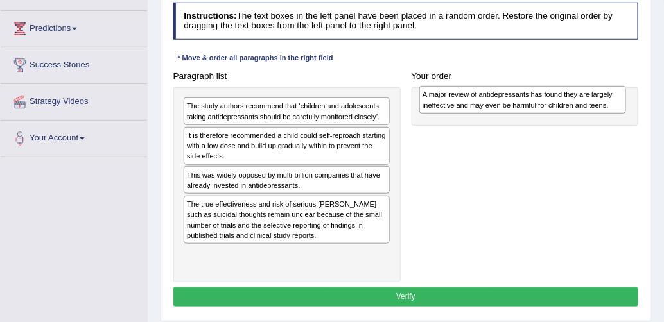
drag, startPoint x: 217, startPoint y: 183, endPoint x: 494, endPoint y: 89, distance: 292.1
click at [494, 89] on div "A major review of antidepressants has found they are largely ineffective and ma…" at bounding box center [522, 100] width 207 height 28
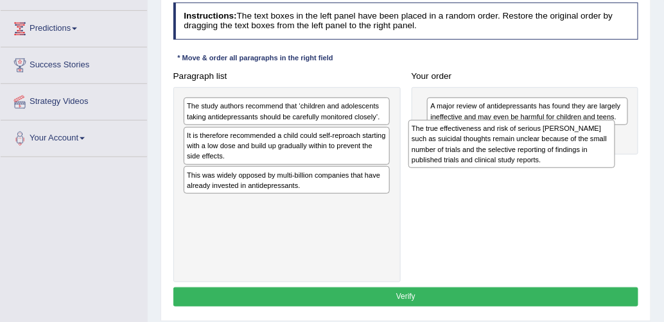
drag, startPoint x: 255, startPoint y: 227, endPoint x: 519, endPoint y: 139, distance: 278.5
click at [519, 139] on div "The true effectiveness and risk of serious [PERSON_NAME] such as suicidal thoug…" at bounding box center [511, 144] width 207 height 48
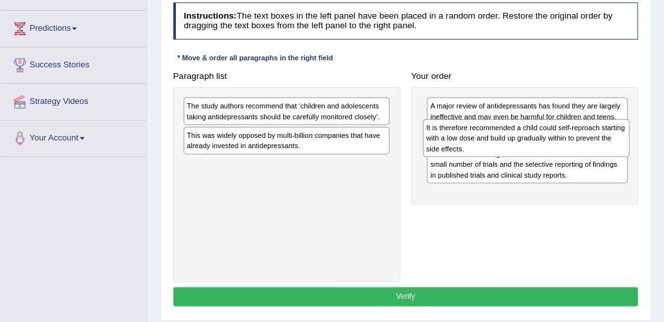
drag, startPoint x: 273, startPoint y: 148, endPoint x: 555, endPoint y: 141, distance: 281.9
click at [555, 141] on div "It is therefore recommended a child could self-reproach starting with a low dos…" at bounding box center [526, 138] width 207 height 38
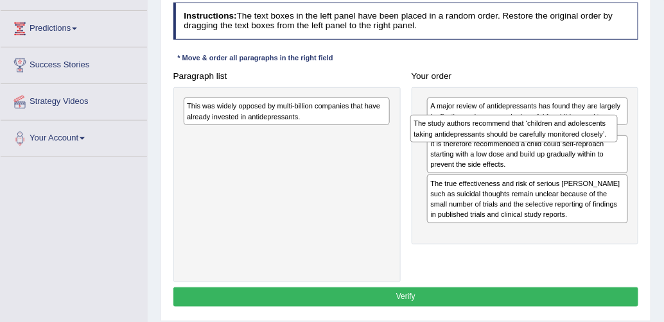
drag, startPoint x: 218, startPoint y: 108, endPoint x: 485, endPoint y: 128, distance: 267.8
click at [485, 128] on div "The study authors recommend that ‘children and adolescents taking antidepressan…" at bounding box center [513, 129] width 207 height 28
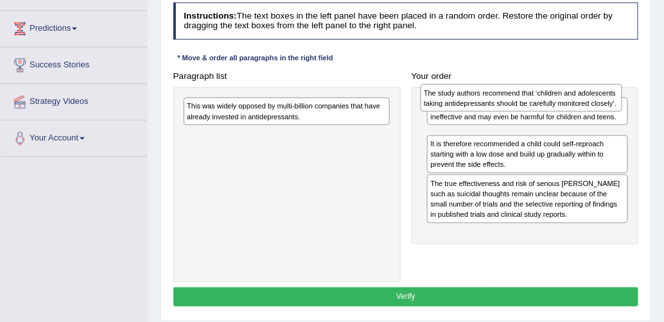
drag, startPoint x: 500, startPoint y: 139, endPoint x: 492, endPoint y: 89, distance: 50.0
click at [492, 89] on div "The study authors recommend that ‘children and adolescents taking antidepressan…" at bounding box center [521, 98] width 202 height 28
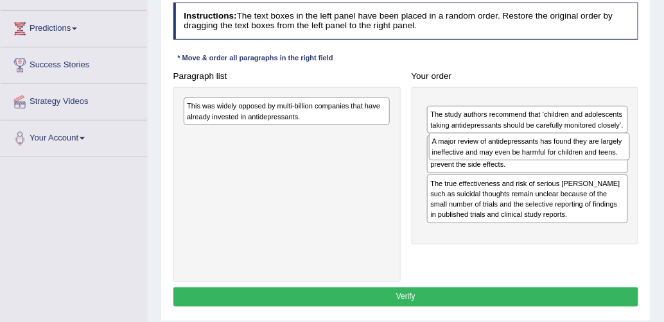
drag, startPoint x: 491, startPoint y: 126, endPoint x: 493, endPoint y: 148, distance: 21.9
click at [493, 148] on div "A major review of antidepressants has found they are largely ineffective and ma…" at bounding box center [530, 147] width 202 height 28
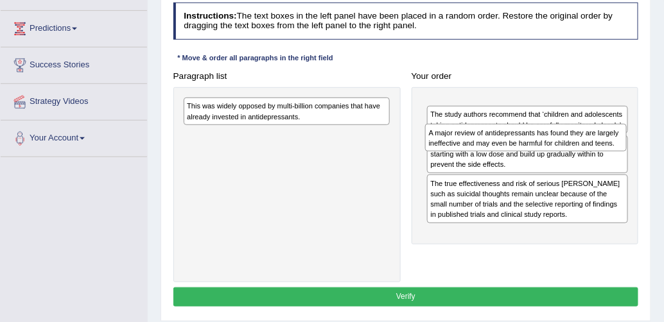
drag, startPoint x: 480, startPoint y: 131, endPoint x: 480, endPoint y: 144, distance: 12.8
click at [478, 143] on div "A major review of antidepressants has found they are largely ineffective and ma…" at bounding box center [526, 138] width 202 height 28
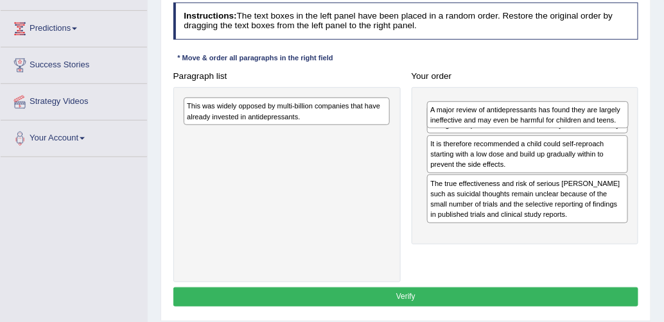
drag, startPoint x: 476, startPoint y: 123, endPoint x: 474, endPoint y: 133, distance: 9.7
click at [474, 133] on div "A major review of antidepressants has found they are largely ineffective and ma…" at bounding box center [524, 165] width 227 height 157
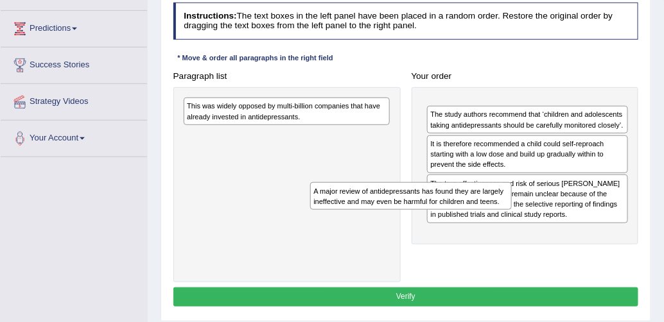
drag, startPoint x: 466, startPoint y: 115, endPoint x: 318, endPoint y: 214, distance: 177.7
click at [317, 214] on div "Paragraph list This was widely opposed by multi-billion companies that have alr…" at bounding box center [406, 175] width 476 height 216
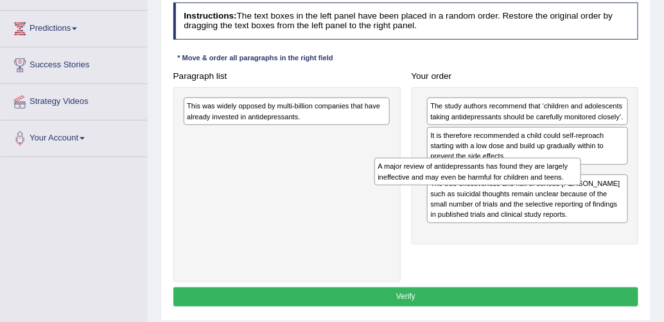
drag, startPoint x: 356, startPoint y: 148, endPoint x: 584, endPoint y: 186, distance: 230.3
click at [584, 186] on div "Paragraph list This was widely opposed by multi-billion companies that have alr…" at bounding box center [406, 175] width 476 height 216
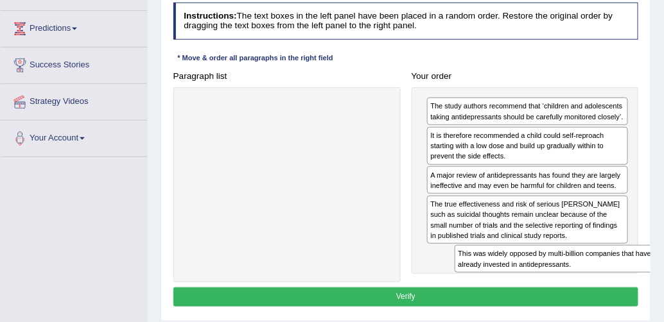
drag, startPoint x: 234, startPoint y: 116, endPoint x: 546, endPoint y: 291, distance: 357.5
click at [544, 290] on div "Instructions: The text boxes in the left panel have been placed in a random ord…" at bounding box center [405, 156] width 471 height 318
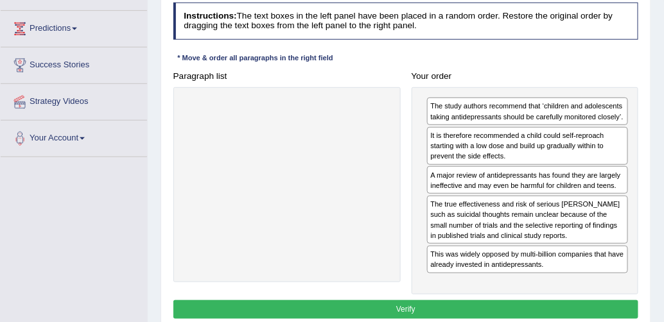
click at [526, 300] on button "Verify" at bounding box center [405, 309] width 465 height 19
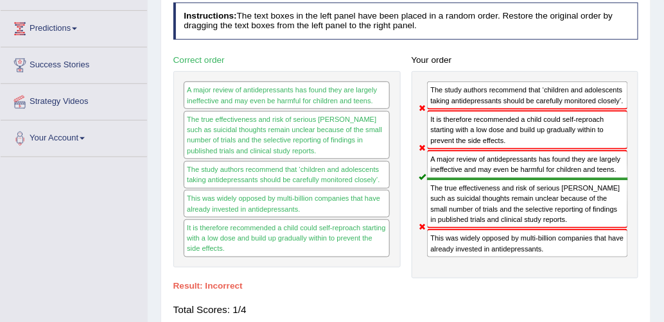
drag, startPoint x: 559, startPoint y: 287, endPoint x: 388, endPoint y: 275, distance: 171.8
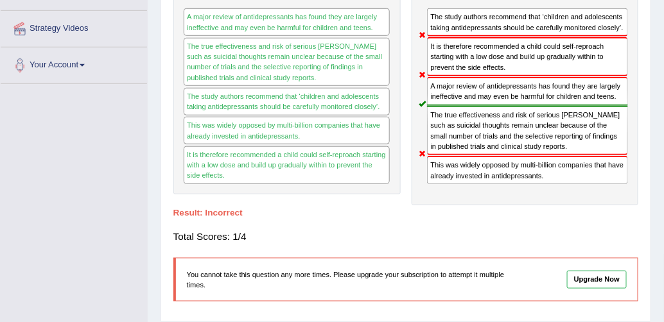
scroll to position [0, 0]
